Goal: Obtain resource: Obtain resource

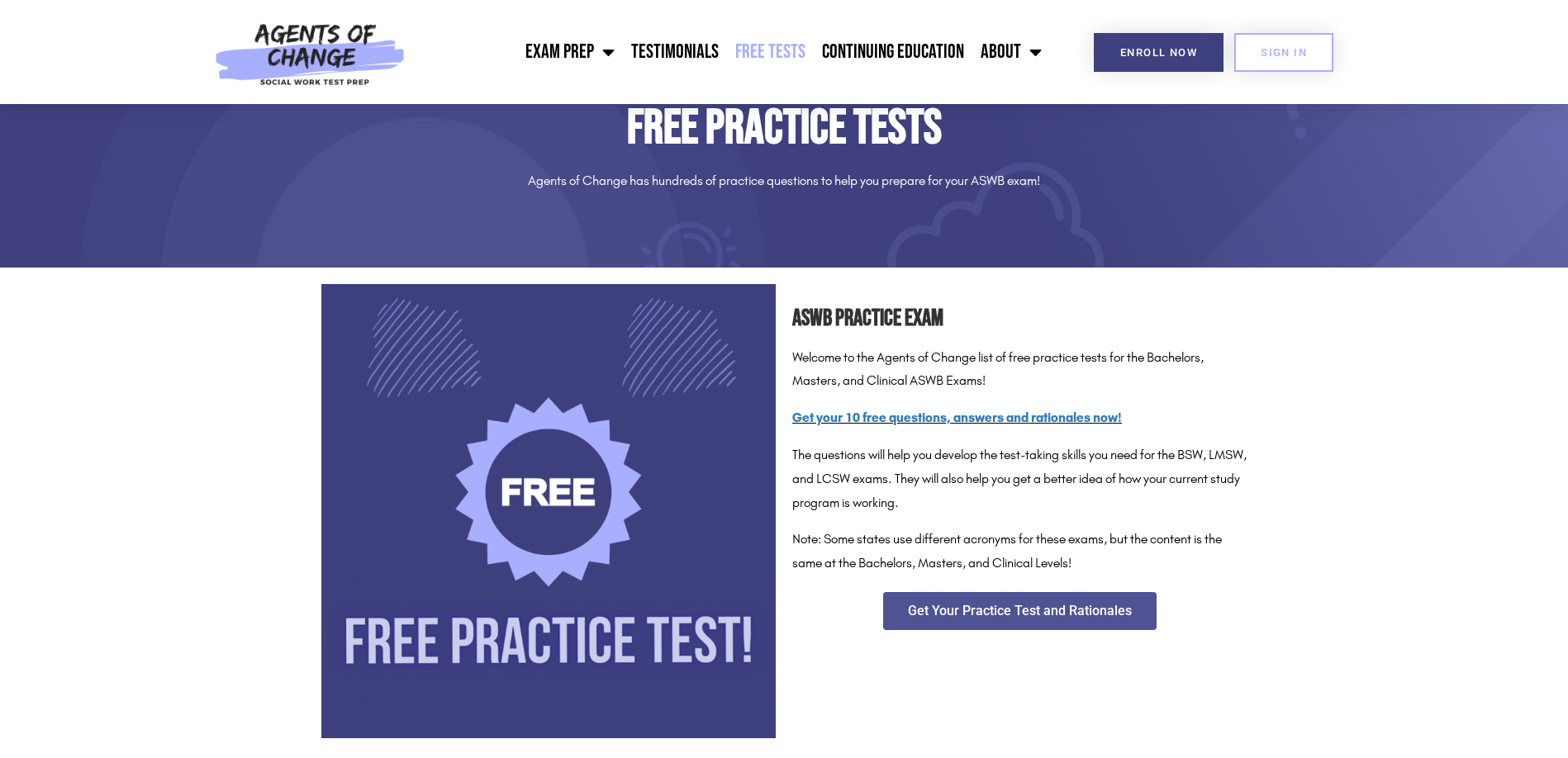
scroll to position [165, 0]
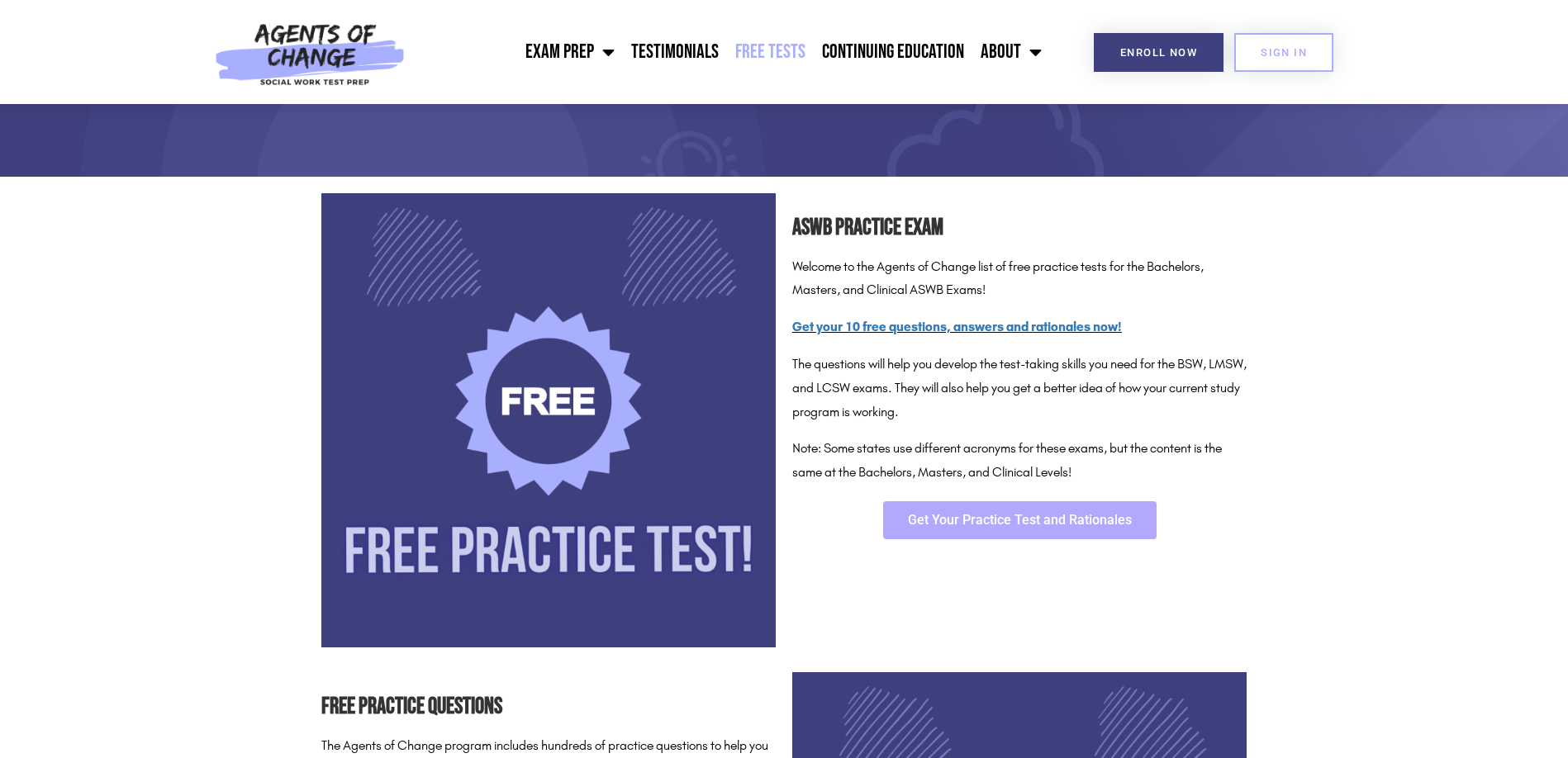
click at [964, 533] on link "Get Your Practice Test and Rationales" at bounding box center [1020, 520] width 274 height 38
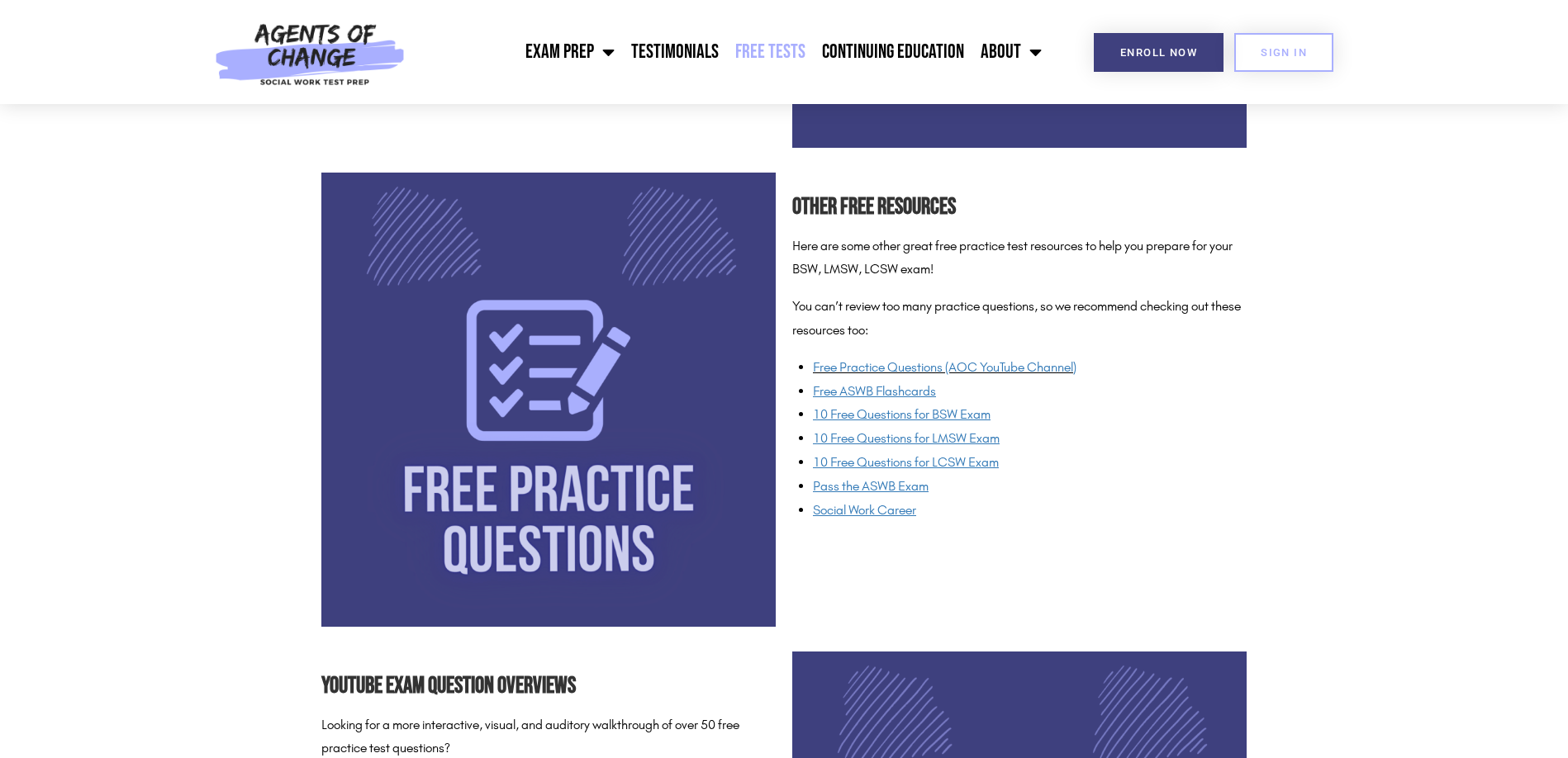
scroll to position [1239, 0]
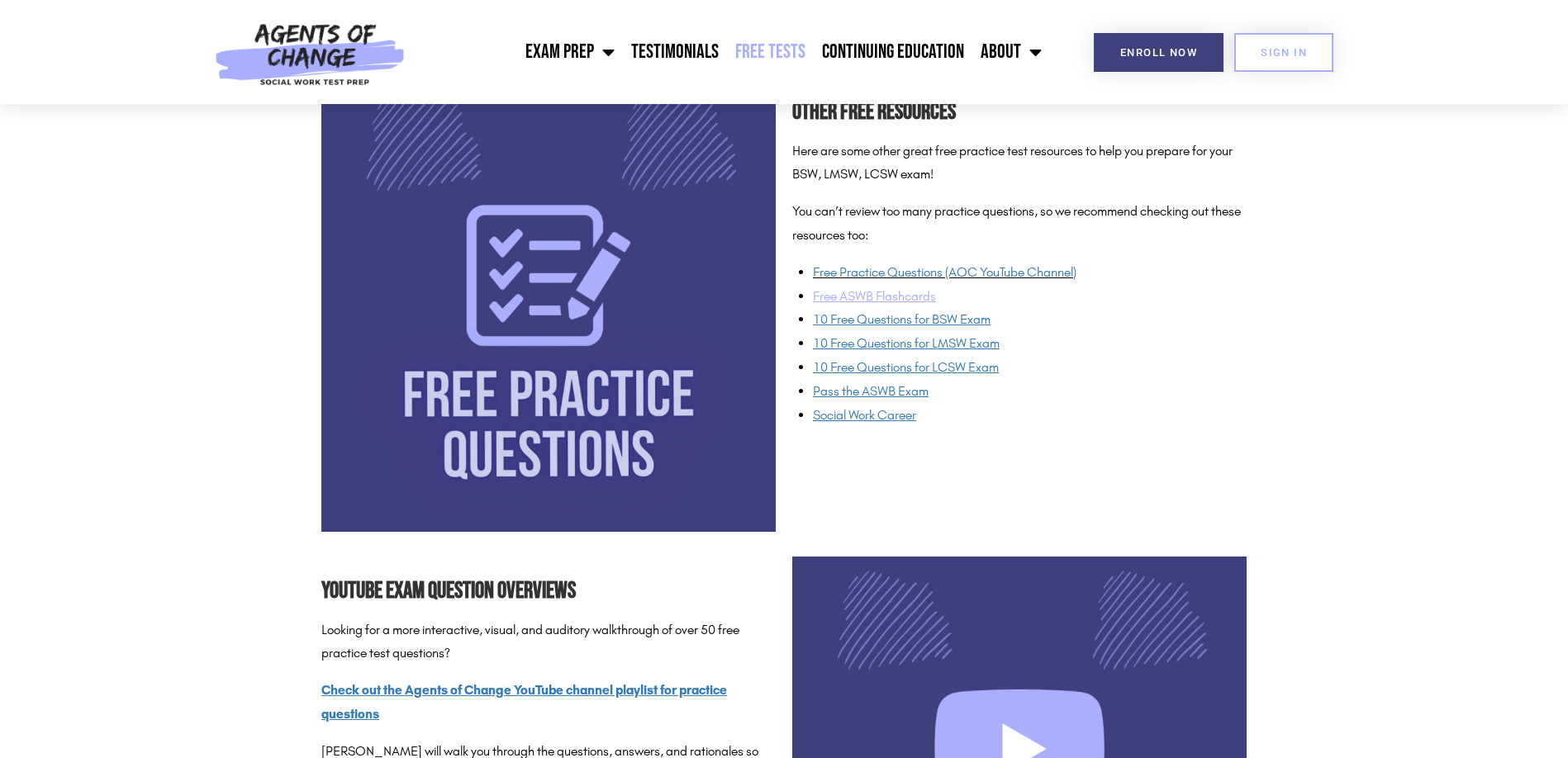
click at [841, 299] on u "Free ASWB Flashcards" at bounding box center [874, 296] width 123 height 16
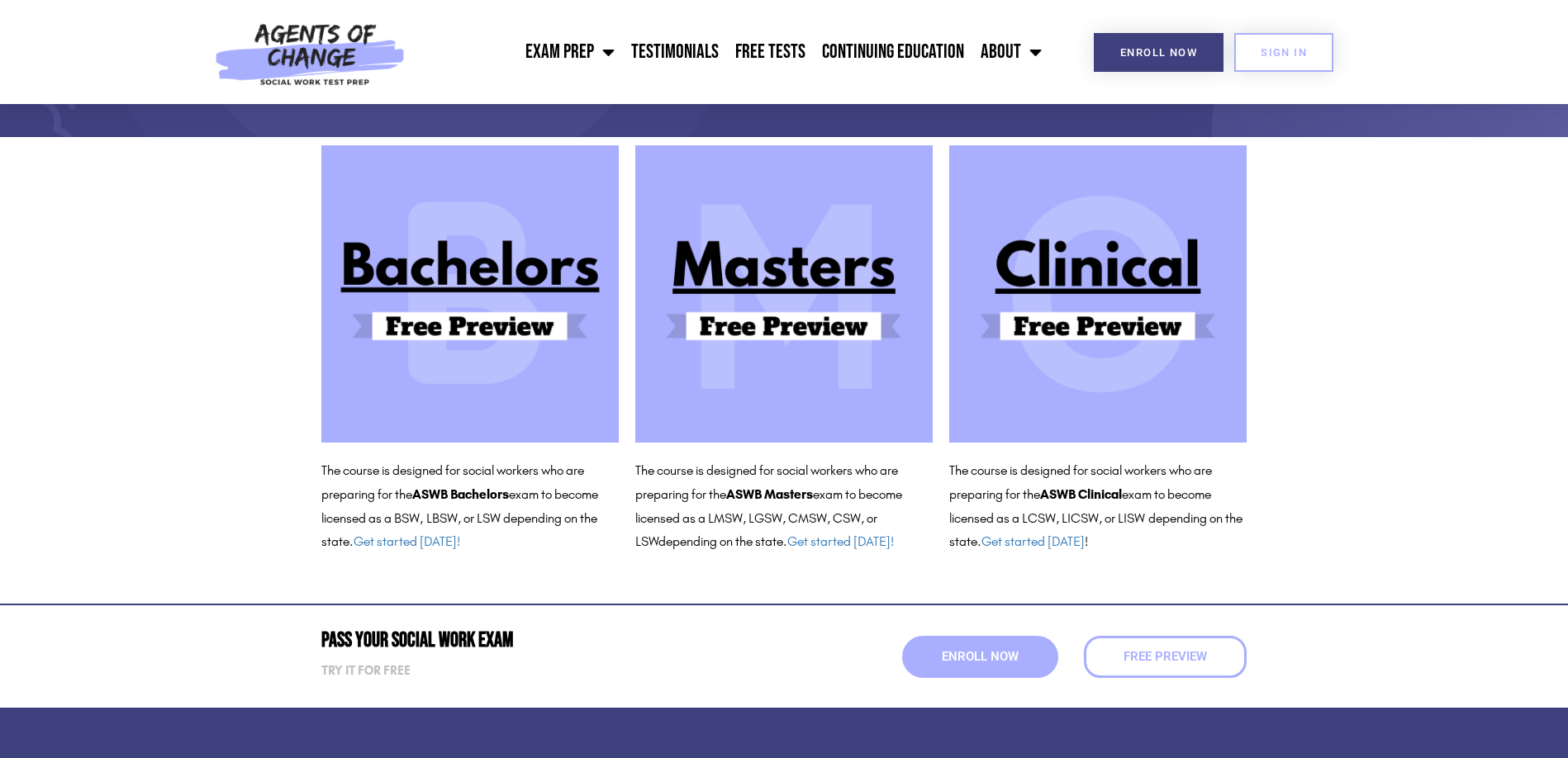
scroll to position [165, 0]
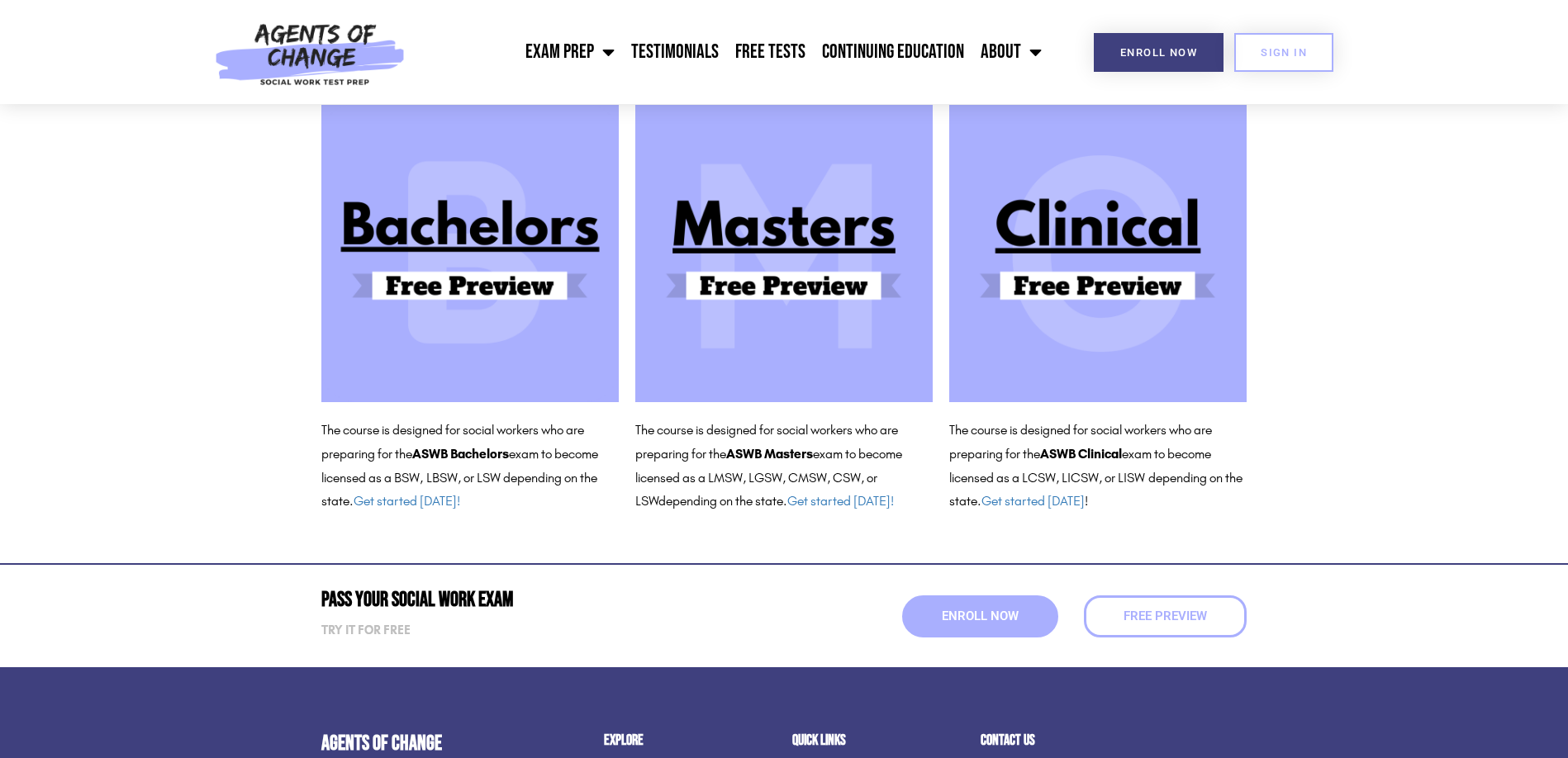
click at [762, 286] on img at bounding box center [784, 253] width 298 height 298
click at [835, 315] on img at bounding box center [784, 253] width 298 height 298
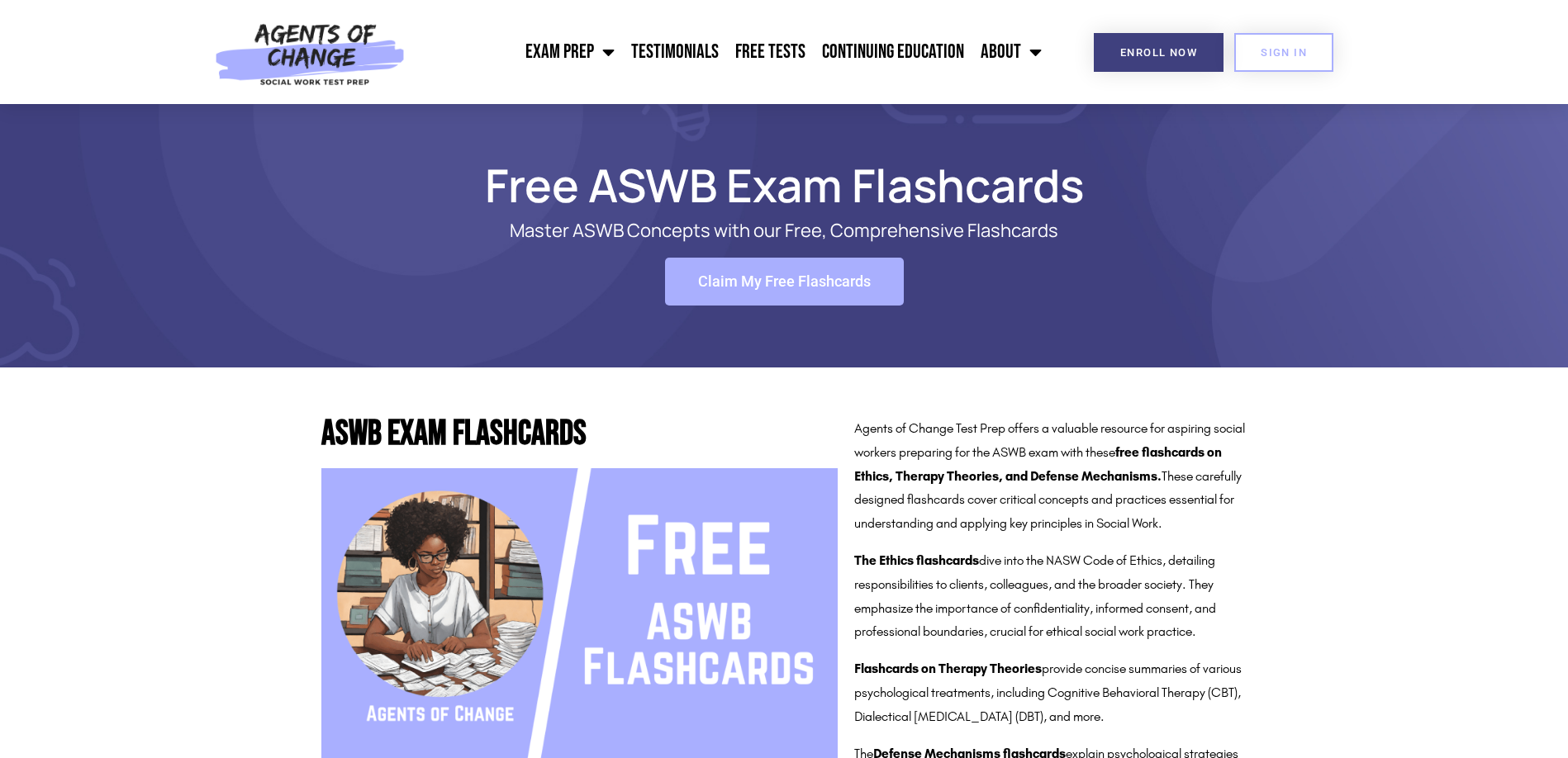
click at [739, 285] on span "Claim My Free Flashcards" at bounding box center [784, 282] width 173 height 15
